Goal: Transaction & Acquisition: Book appointment/travel/reservation

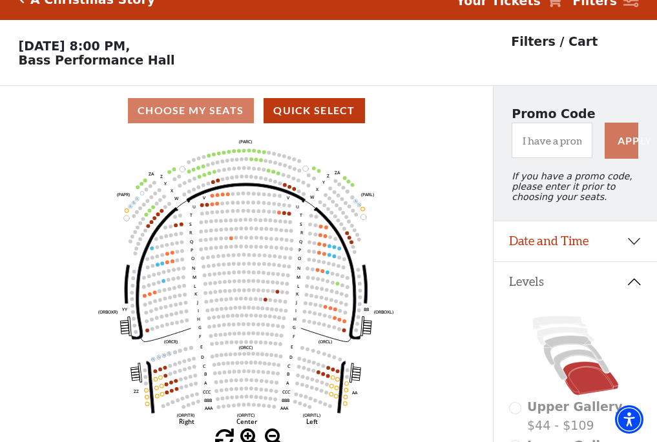
scroll to position [60, 0]
